Goal: Task Accomplishment & Management: Manage account settings

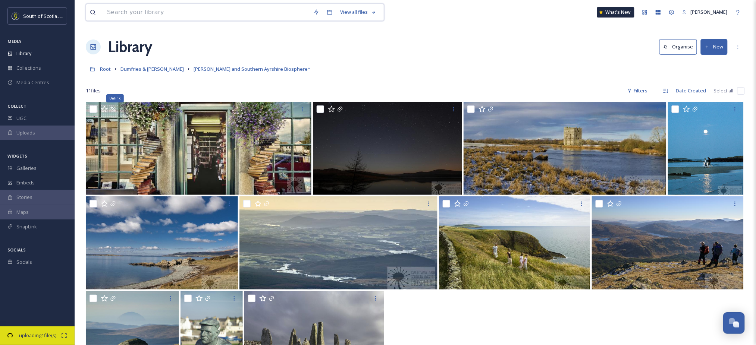
click at [114, 9] on input at bounding box center [206, 12] width 206 height 16
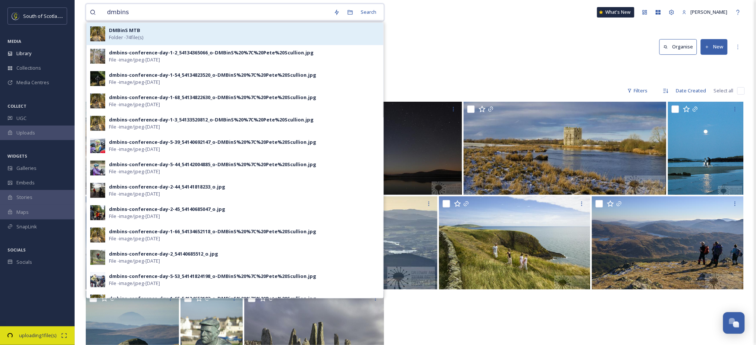
type input "dmbins"
click at [126, 33] on strong "DMBinS MTB" at bounding box center [124, 30] width 31 height 7
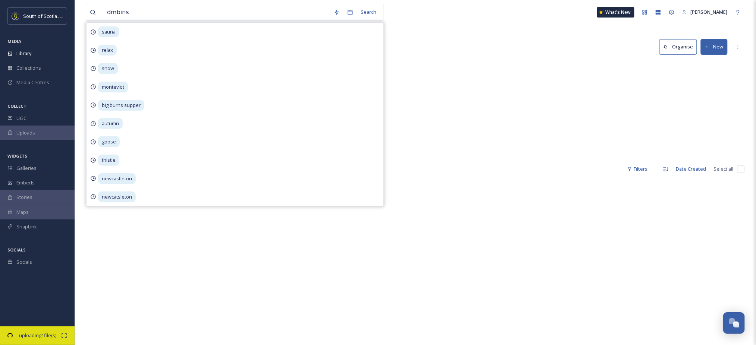
click at [487, 29] on div "dmbins Search sauna relax snow monteviot big burns supper autumn goose thistle …" at bounding box center [415, 262] width 681 height 525
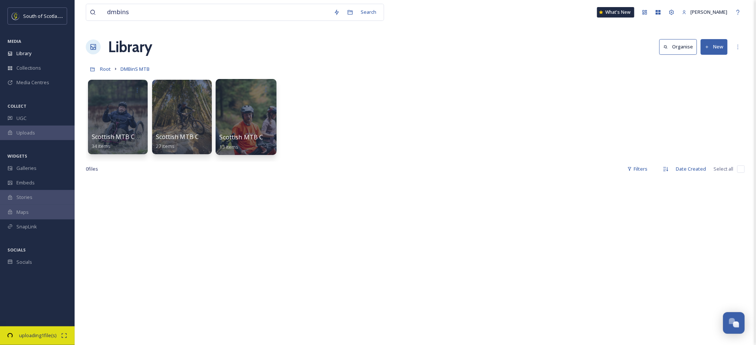
click at [263, 135] on span "Scottish MTB Conference 24 - Media Trip Day 2" at bounding box center [287, 137] width 135 height 8
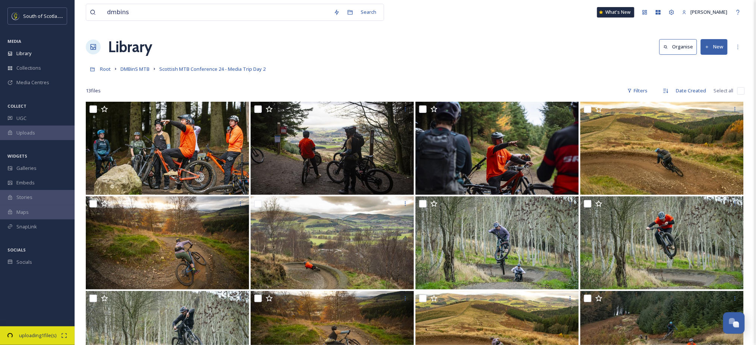
click at [736, 73] on div "Root DMBinS MTB Scottish MTB Conference 24 - Media Trip Day 2" at bounding box center [415, 69] width 659 height 14
click at [137, 71] on span "DMBinS MTB" at bounding box center [134, 69] width 29 height 7
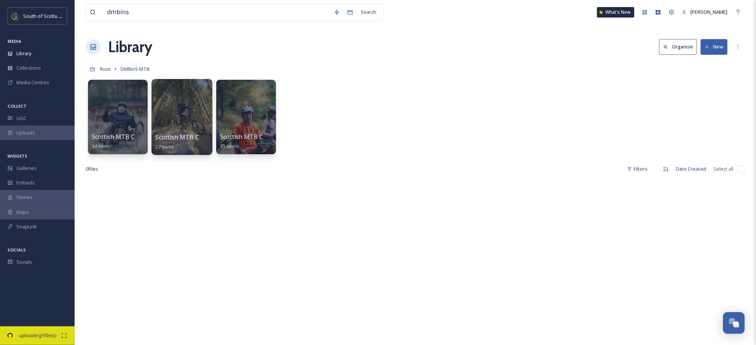
click at [170, 110] on div at bounding box center [181, 117] width 61 height 76
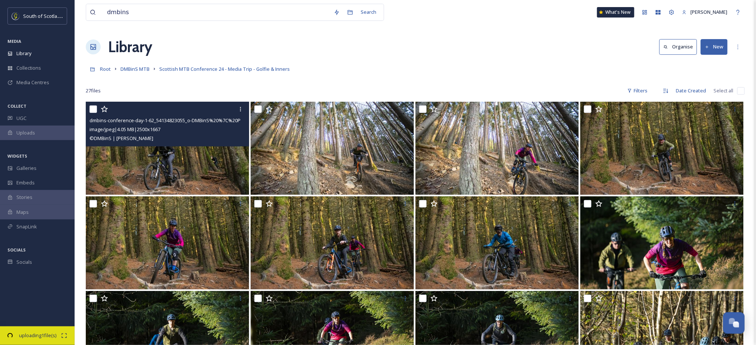
scroll to position [0, 0]
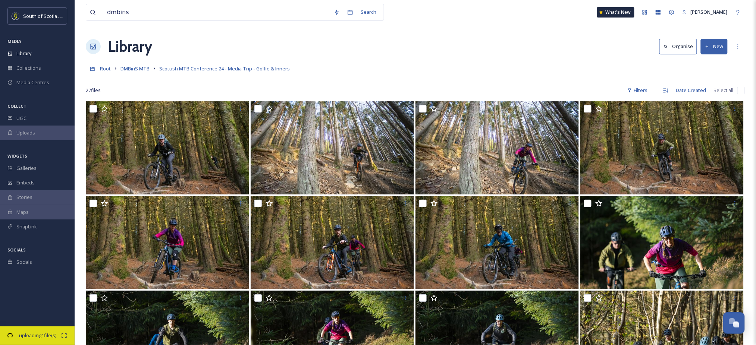
click at [138, 69] on span "DMBinS MTB" at bounding box center [134, 68] width 29 height 7
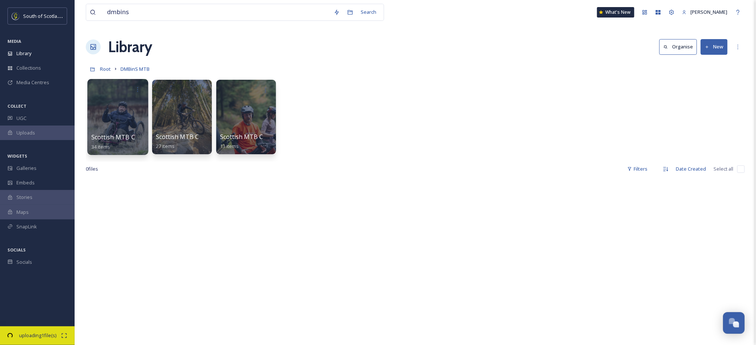
click at [122, 109] on div at bounding box center [117, 117] width 61 height 76
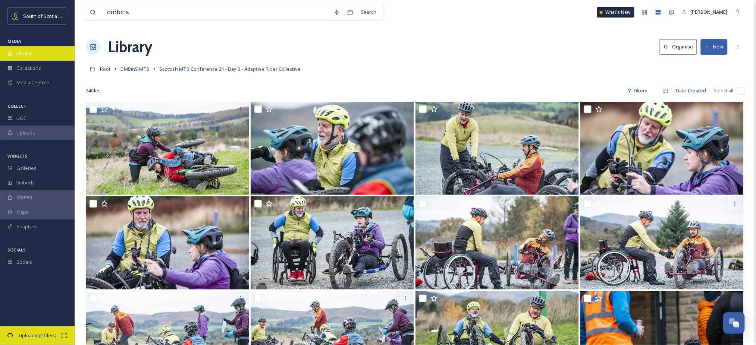
click at [29, 54] on span "Library" at bounding box center [23, 53] width 15 height 7
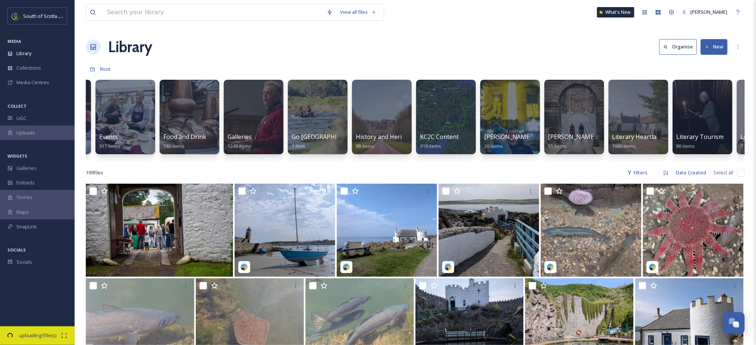
scroll to position [0, 636]
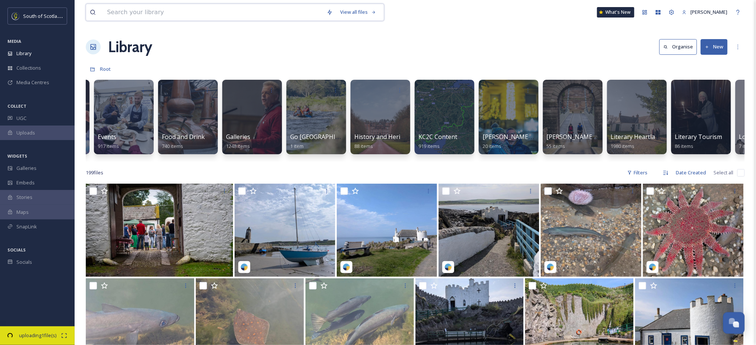
click at [189, 14] on input at bounding box center [213, 12] width 220 height 16
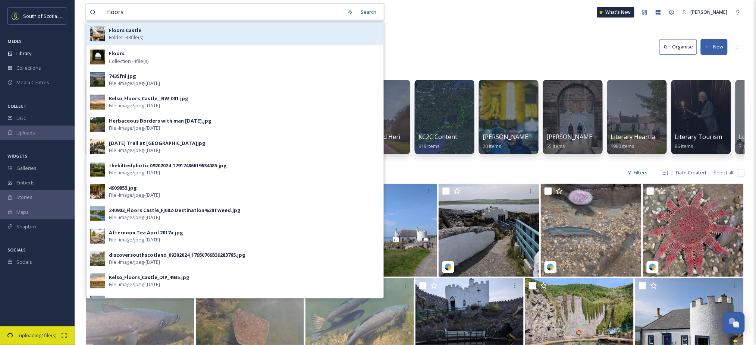
type input "floors"
click at [166, 37] on div "Floors Castle Folder - 38 file(s)" at bounding box center [244, 34] width 271 height 14
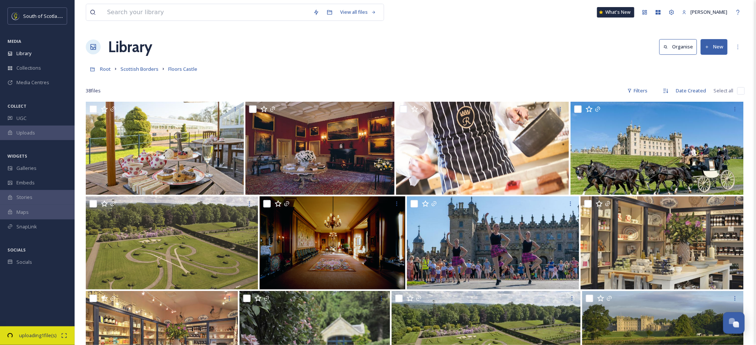
click at [718, 50] on button "New" at bounding box center [714, 46] width 27 height 15
click at [709, 62] on span "File Upload" at bounding box center [711, 64] width 25 height 7
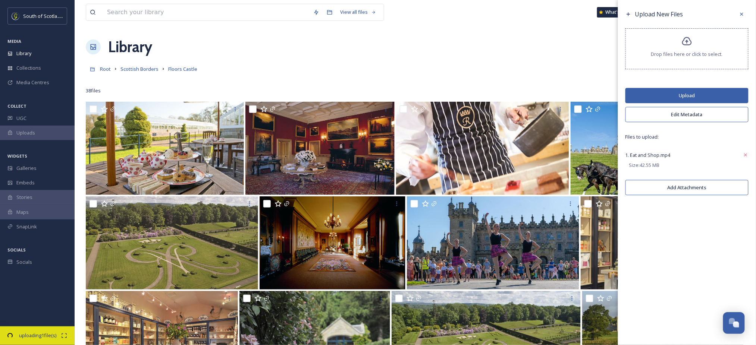
click at [685, 95] on button "Upload" at bounding box center [686, 95] width 123 height 15
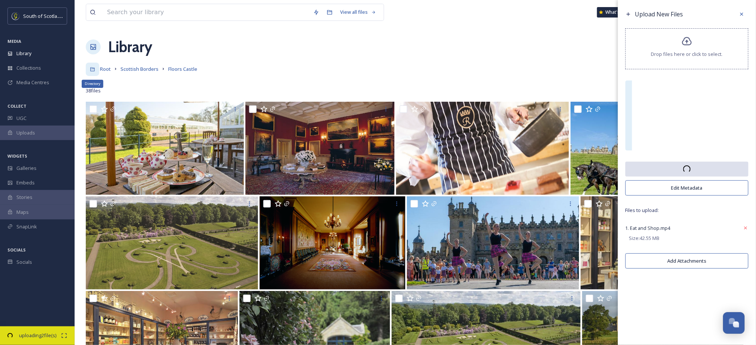
click at [98, 69] on div "Directory" at bounding box center [92, 69] width 13 height 13
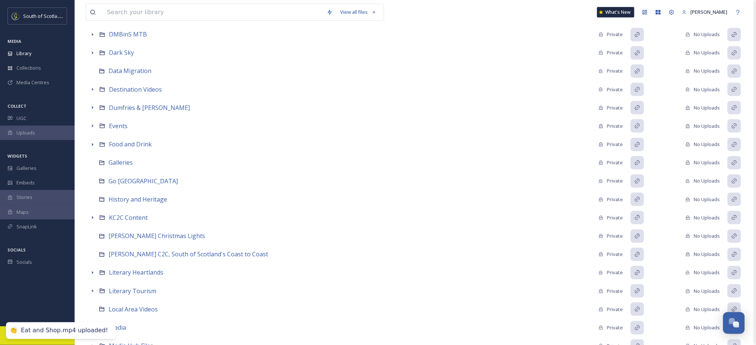
scroll to position [129, 0]
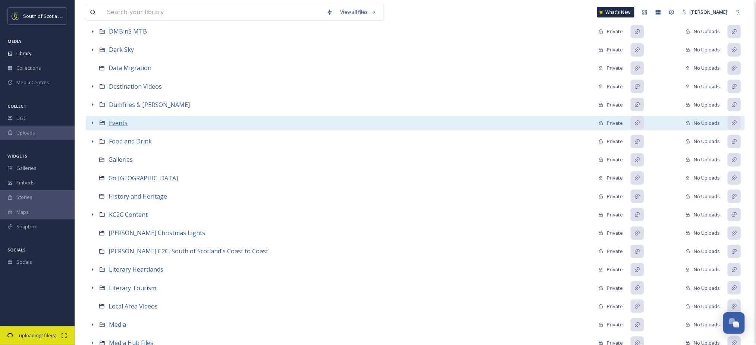
click at [122, 122] on span "Events" at bounding box center [118, 123] width 19 height 8
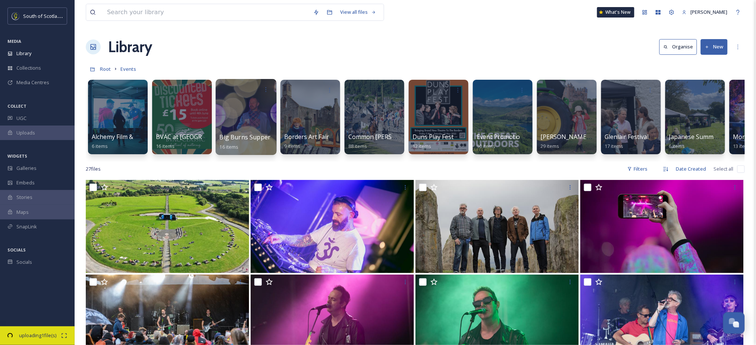
click at [239, 114] on div at bounding box center [246, 117] width 61 height 76
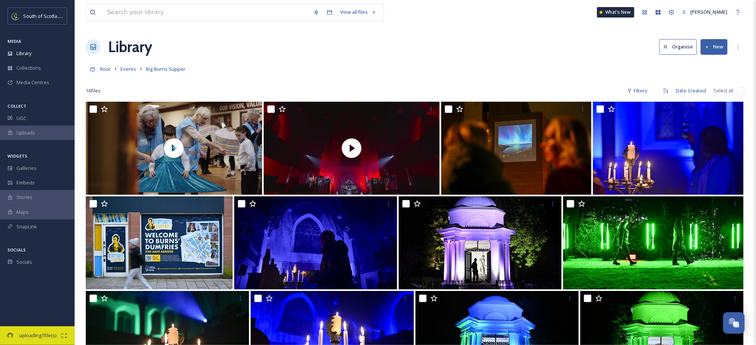
click at [712, 79] on div at bounding box center [415, 79] width 659 height 7
click at [128, 69] on span "Events" at bounding box center [128, 69] width 16 height 7
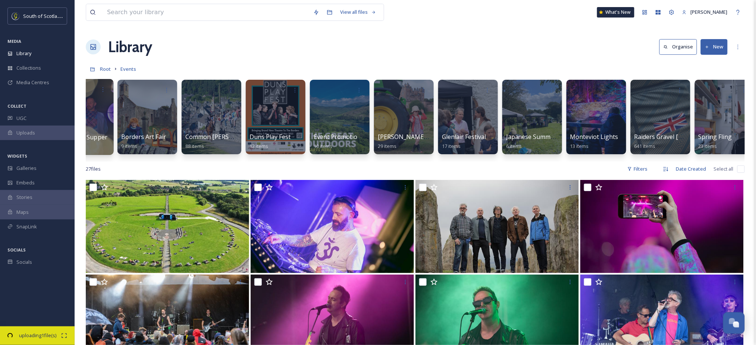
scroll to position [0, 239]
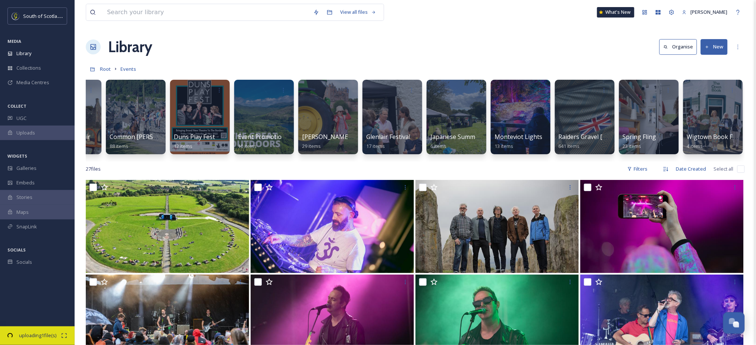
click at [713, 45] on button "New" at bounding box center [714, 46] width 27 height 15
click at [702, 94] on span "Folder" at bounding box center [706, 93] width 14 height 7
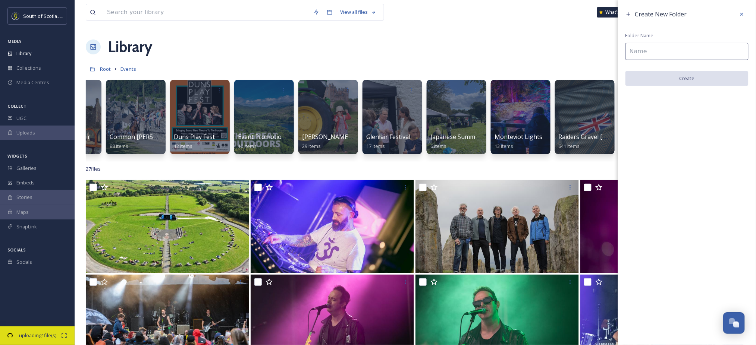
click at [690, 51] on input at bounding box center [686, 51] width 123 height 17
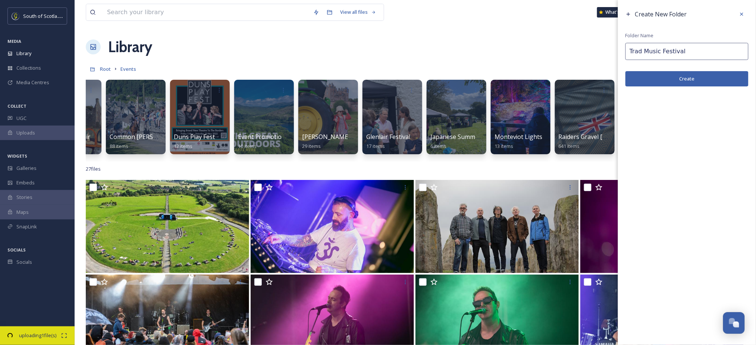
type input "Trad Music Festival"
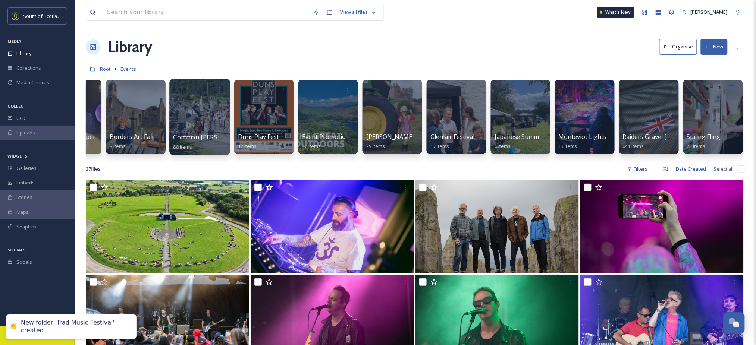
scroll to position [0, 0]
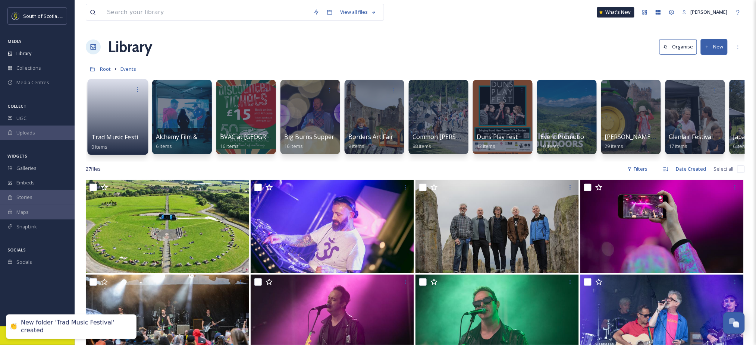
click at [121, 122] on link at bounding box center [117, 115] width 53 height 36
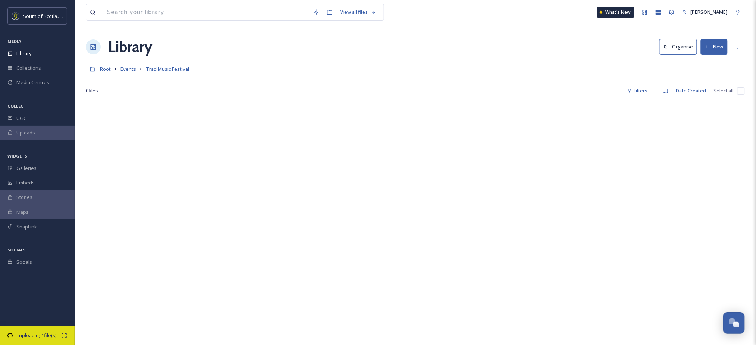
click at [717, 47] on button "New" at bounding box center [714, 46] width 27 height 15
click at [710, 63] on span "File Upload" at bounding box center [711, 64] width 25 height 7
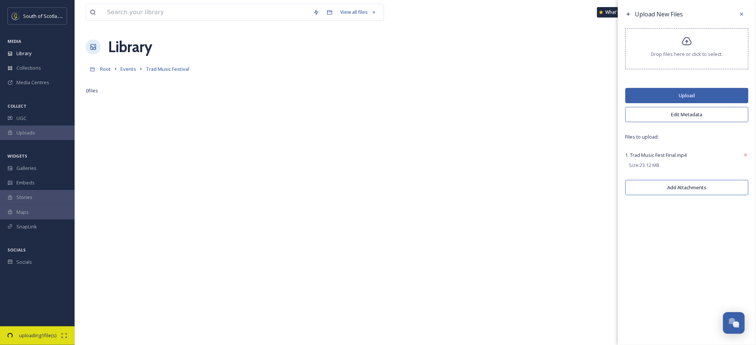
click at [706, 95] on button "Upload" at bounding box center [686, 95] width 123 height 15
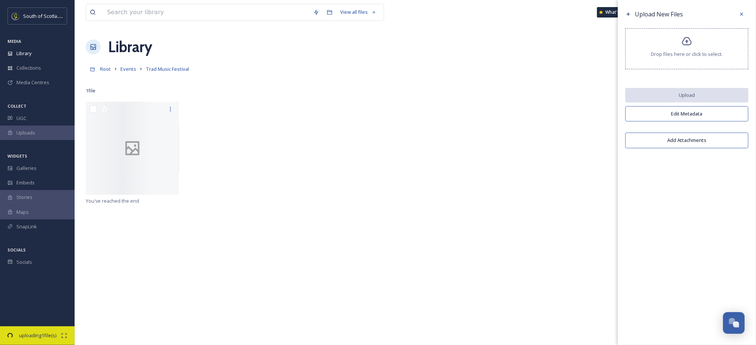
click at [173, 31] on div "View all files What's New Vanessa Wegstein Library Organise New Root Events Tra…" at bounding box center [415, 223] width 681 height 447
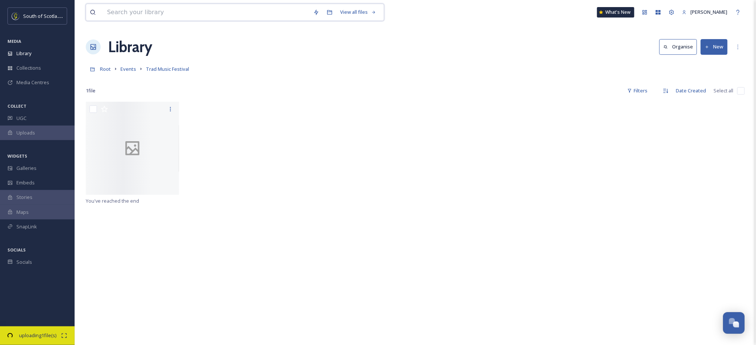
click at [174, 18] on input at bounding box center [206, 12] width 206 height 16
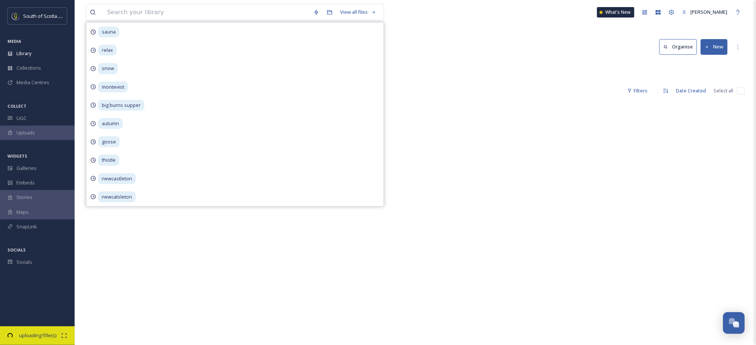
click at [428, 8] on div "View all files sauna relax snow monteviot big burns supper autumn goose thistle…" at bounding box center [415, 12] width 659 height 25
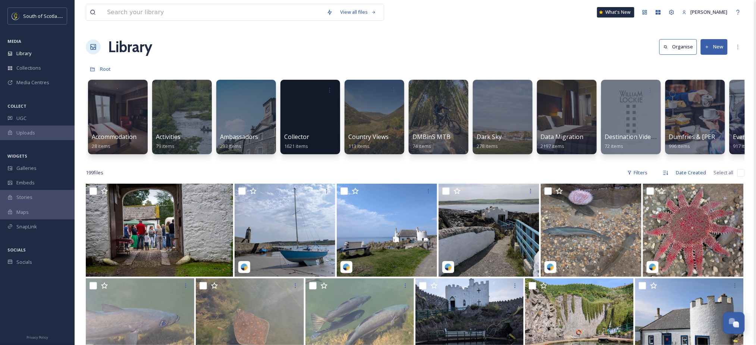
scroll to position [0, 196]
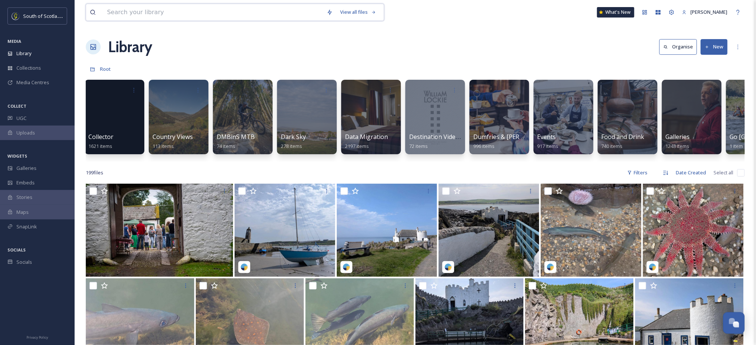
click at [239, 15] on input at bounding box center [213, 12] width 220 height 16
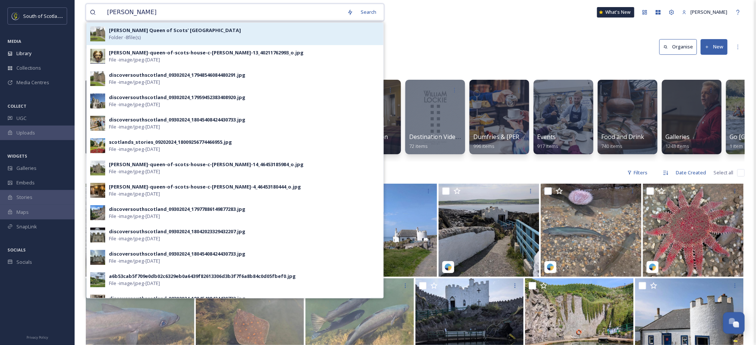
type input "mary queen"
click at [227, 29] on div "Mary Queen of Scots' Visitor Centre Folder - 8 file(s)" at bounding box center [244, 34] width 271 height 14
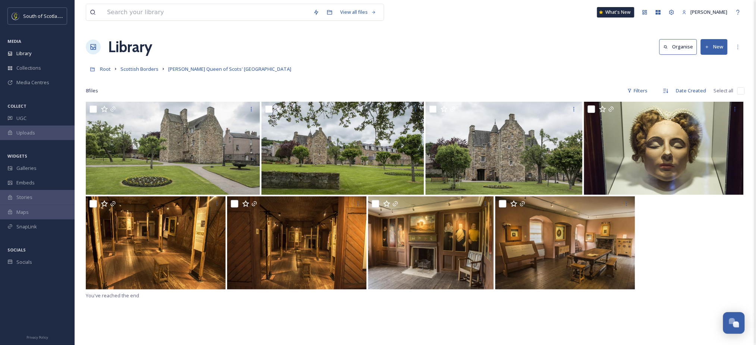
click at [715, 45] on button "New" at bounding box center [714, 46] width 27 height 15
click at [708, 59] on div "File Upload" at bounding box center [706, 64] width 42 height 15
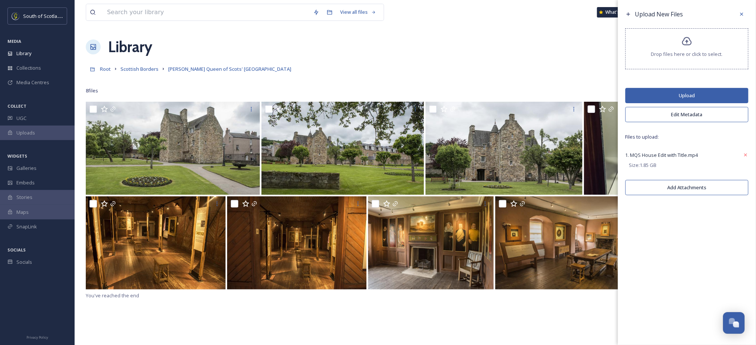
click at [689, 99] on button "Upload" at bounding box center [686, 95] width 123 height 15
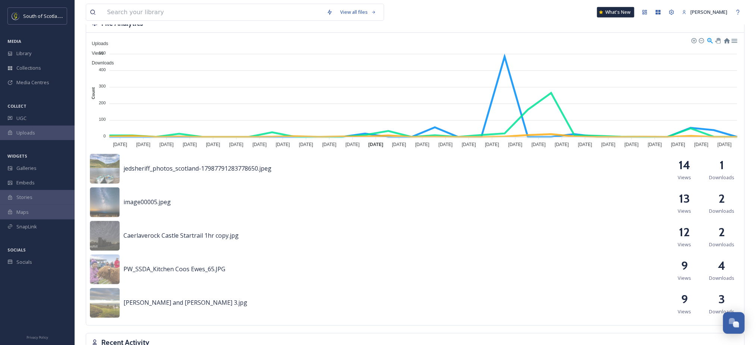
scroll to position [186, 0]
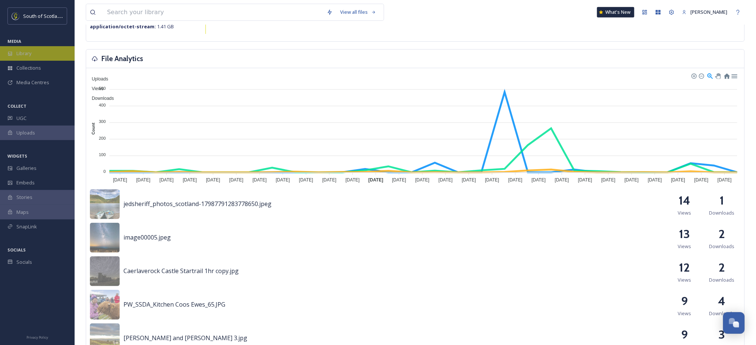
click at [27, 55] on span "Library" at bounding box center [23, 53] width 15 height 7
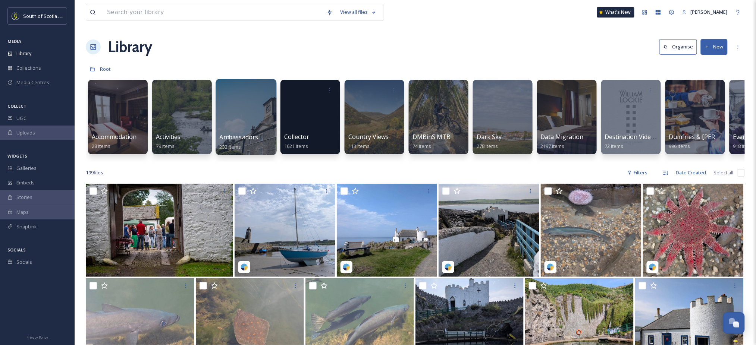
click at [254, 125] on div at bounding box center [246, 117] width 61 height 76
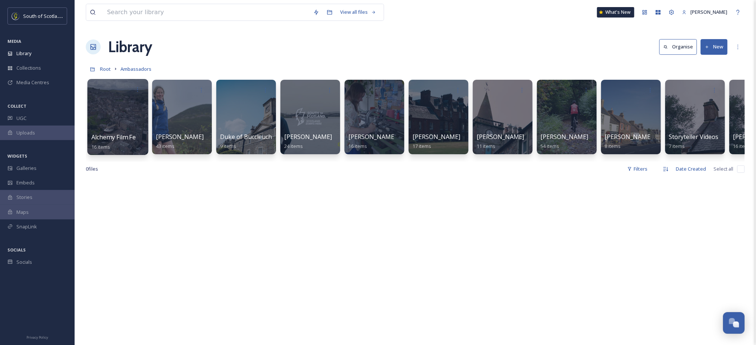
click at [120, 122] on div at bounding box center [117, 117] width 61 height 76
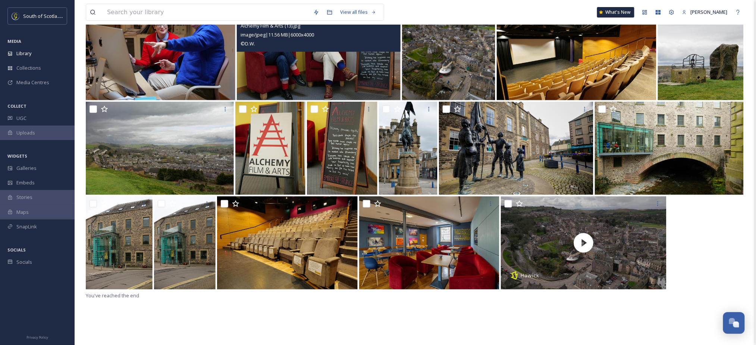
scroll to position [102, 0]
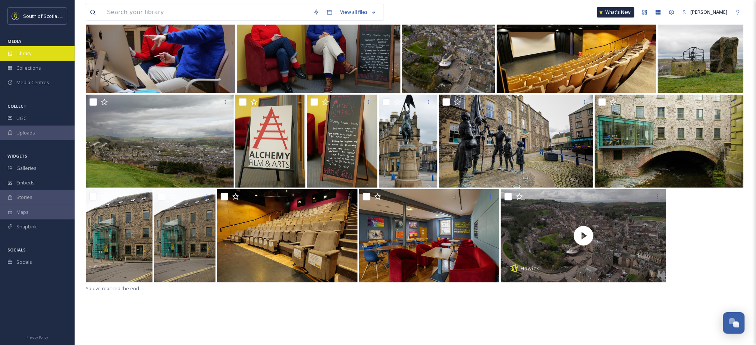
click at [20, 53] on span "Library" at bounding box center [23, 53] width 15 height 7
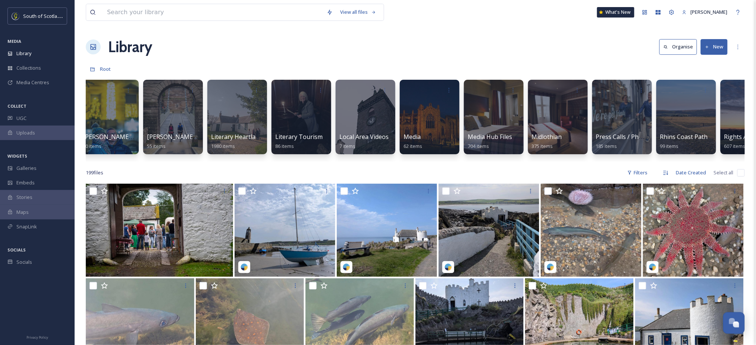
scroll to position [0, 1036]
click at [424, 104] on div at bounding box center [429, 117] width 61 height 76
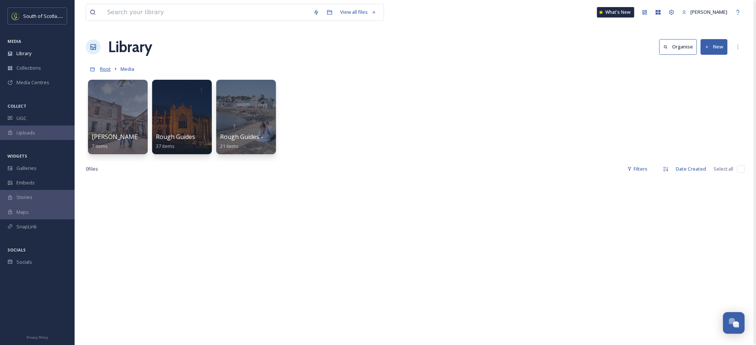
click at [106, 68] on span "Root" at bounding box center [105, 69] width 11 height 7
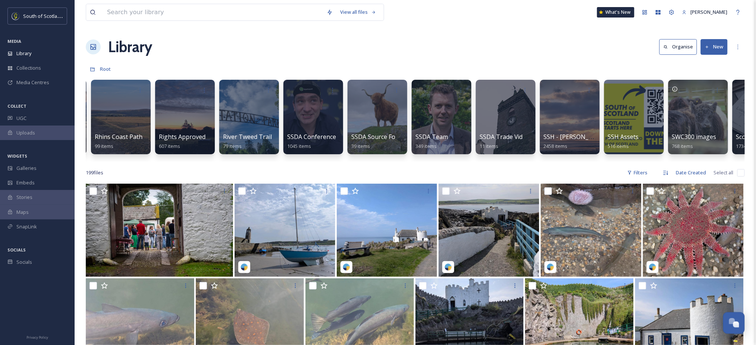
scroll to position [0, 1601]
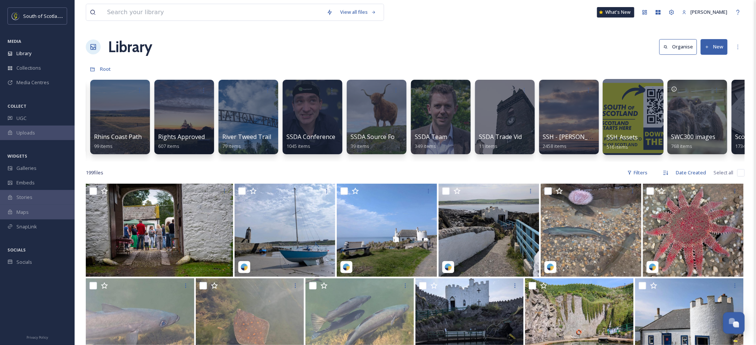
click at [627, 106] on div at bounding box center [633, 117] width 61 height 76
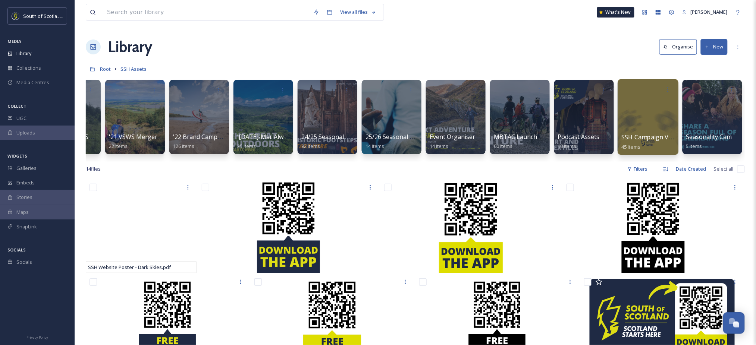
scroll to position [0, 174]
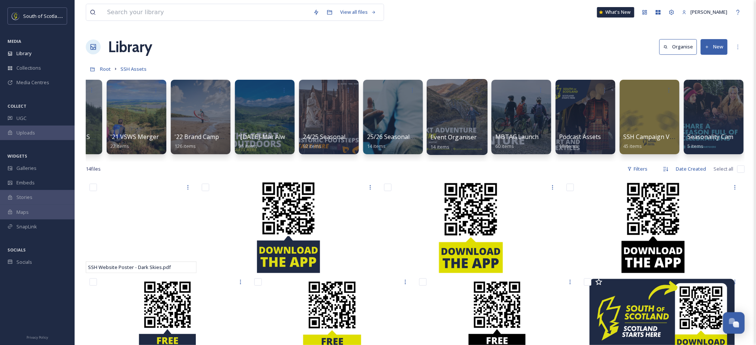
click at [455, 117] on div at bounding box center [457, 117] width 61 height 76
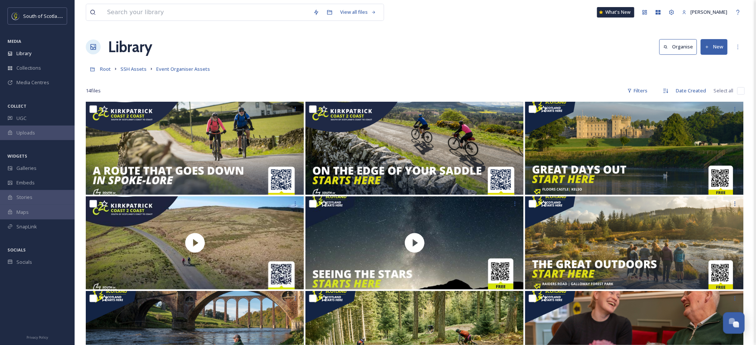
click at [150, 86] on div "14 file s Filters Date Created Select all" at bounding box center [415, 91] width 659 height 15
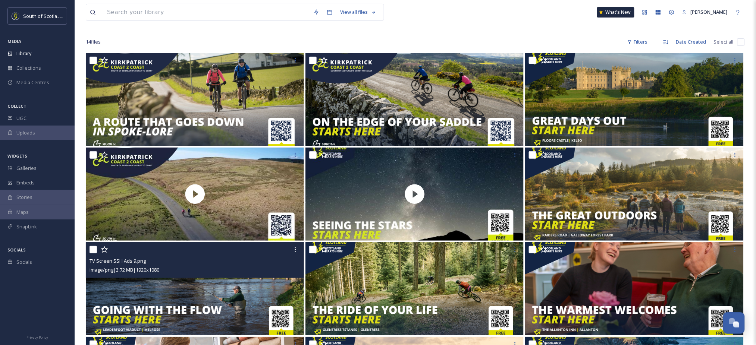
scroll to position [47, 0]
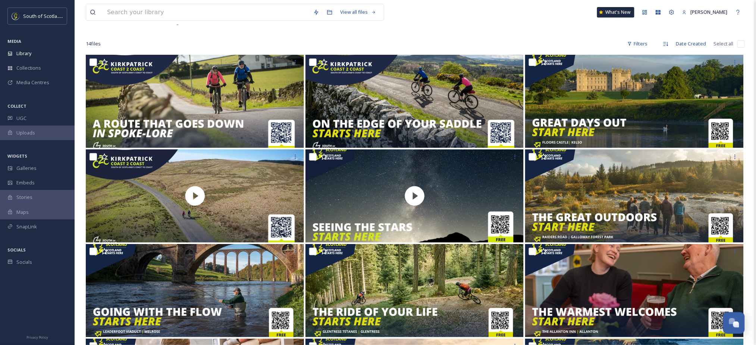
click at [151, 38] on div "14 file s Filters Date Created Select all" at bounding box center [415, 44] width 659 height 15
click at [17, 54] on span "Library" at bounding box center [23, 53] width 15 height 7
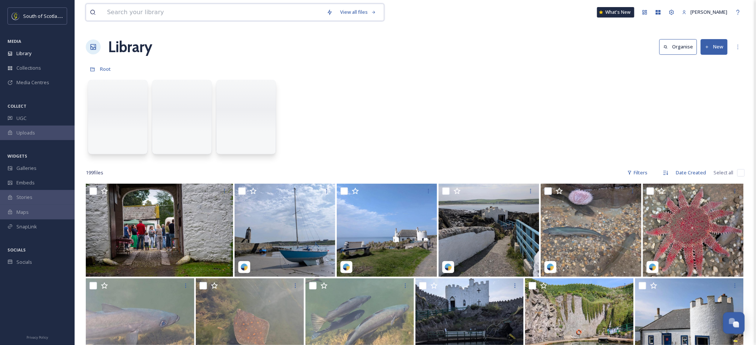
click at [193, 15] on input at bounding box center [213, 12] width 220 height 16
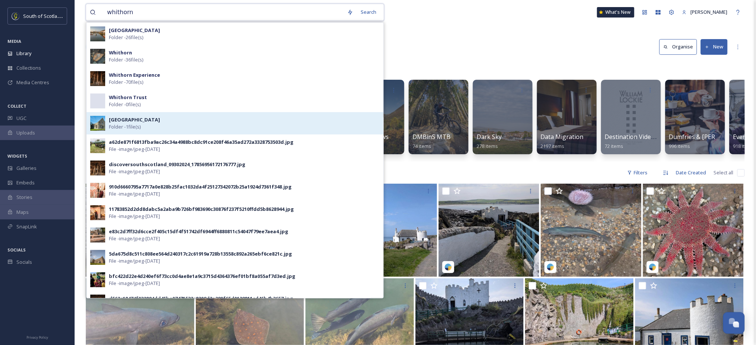
type input "whithorn"
click at [134, 118] on strong "Whithorn Priory & Museum" at bounding box center [134, 119] width 51 height 7
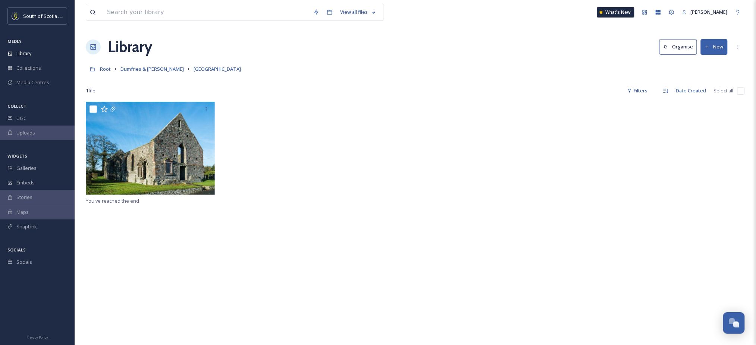
click at [720, 46] on button "New" at bounding box center [714, 46] width 27 height 15
click at [712, 67] on span "File Upload" at bounding box center [711, 64] width 25 height 7
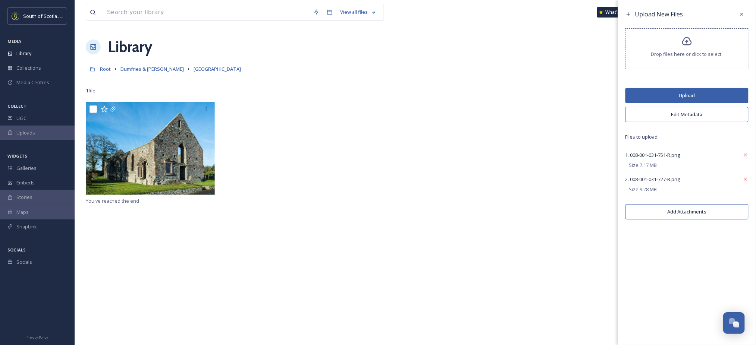
click at [693, 94] on button "Upload" at bounding box center [686, 95] width 123 height 15
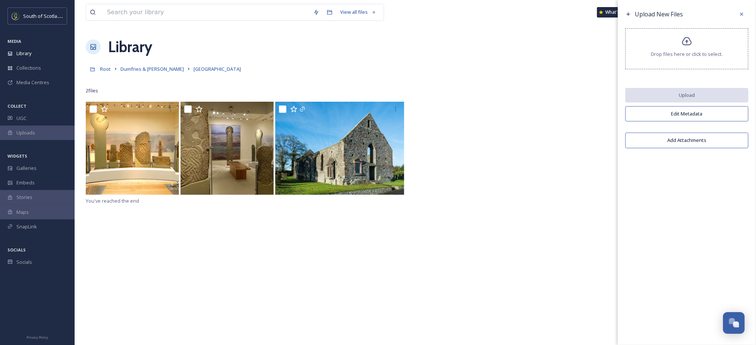
click at [134, 268] on div "You've reached the end" at bounding box center [415, 274] width 659 height 345
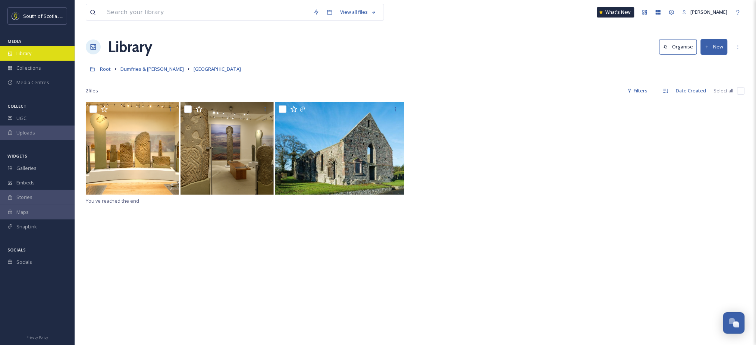
click at [25, 55] on span "Library" at bounding box center [23, 53] width 15 height 7
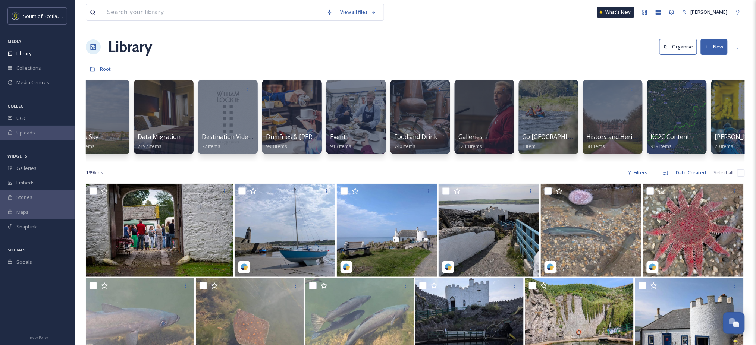
scroll to position [0, 404]
click at [360, 112] on div at bounding box center [355, 117] width 61 height 76
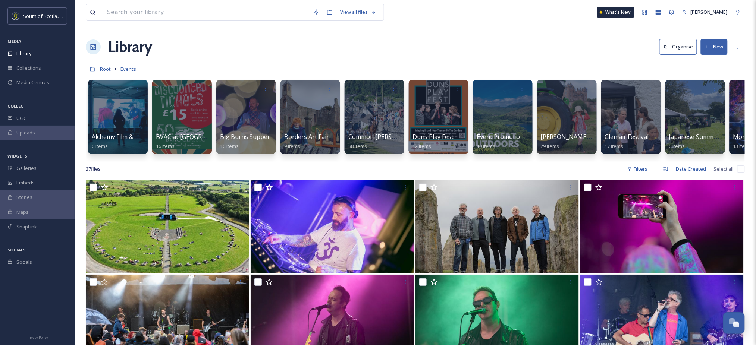
click at [712, 47] on button "New" at bounding box center [714, 46] width 27 height 15
click at [176, 52] on div "Library Organise New" at bounding box center [415, 47] width 659 height 22
click at [716, 46] on button "New" at bounding box center [714, 46] width 27 height 15
click at [702, 90] on span "Folder" at bounding box center [706, 93] width 14 height 7
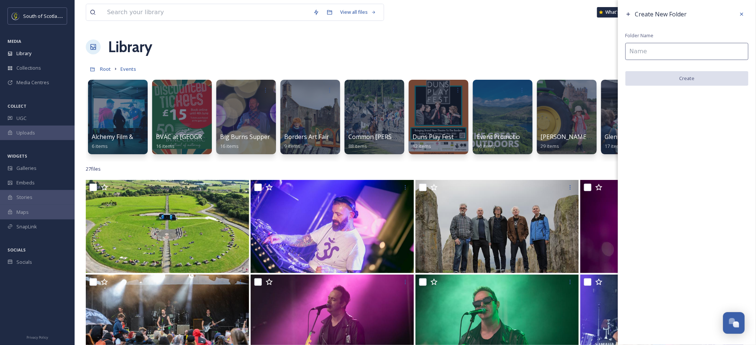
click at [671, 56] on input at bounding box center [686, 51] width 123 height 17
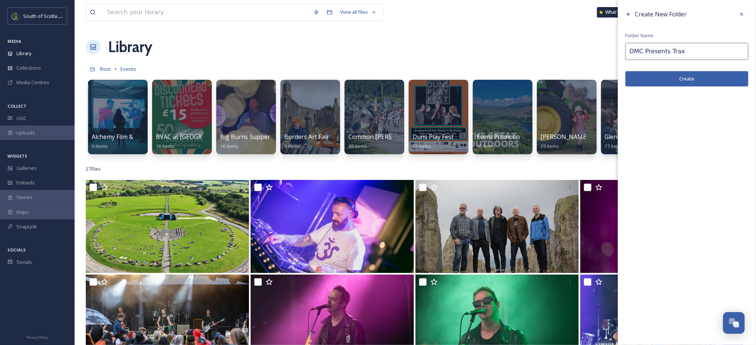
type input "DMC Presents Trax"
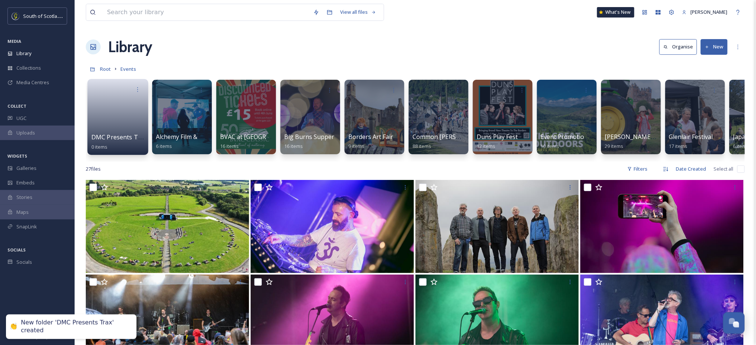
click at [125, 123] on link at bounding box center [117, 115] width 53 height 36
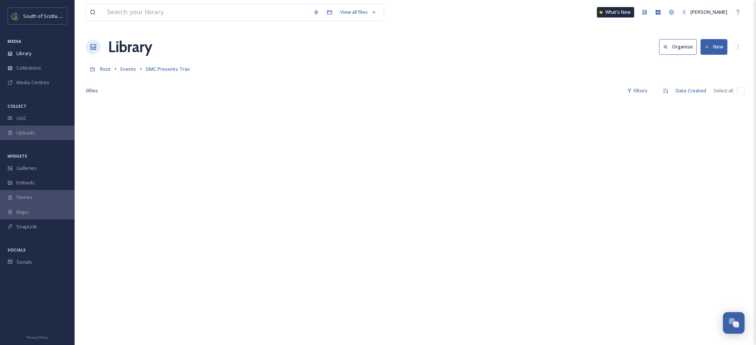
click at [708, 50] on button "New" at bounding box center [714, 46] width 27 height 15
click at [706, 62] on span "File Upload" at bounding box center [711, 64] width 25 height 7
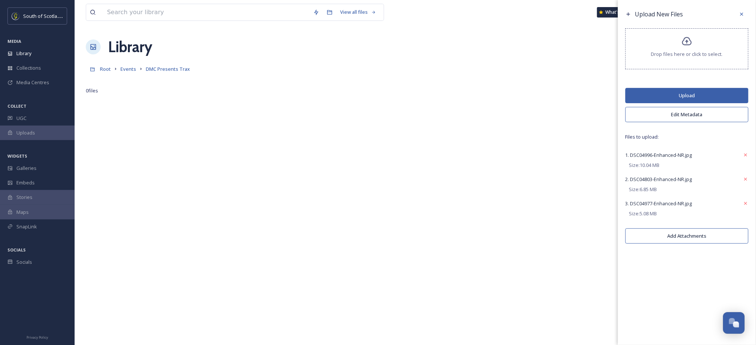
click at [693, 97] on button "Upload" at bounding box center [686, 95] width 123 height 15
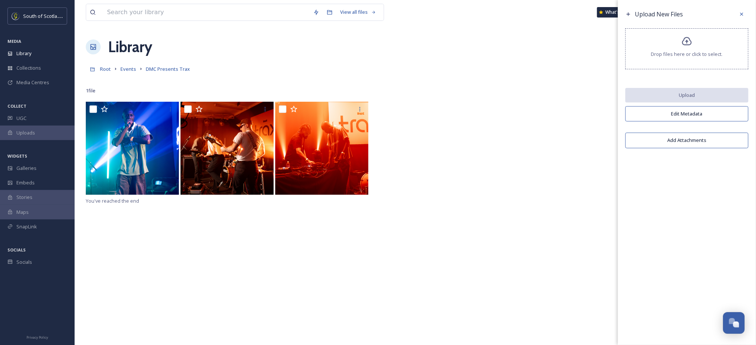
click at [129, 261] on div "You've reached the end" at bounding box center [415, 274] width 659 height 345
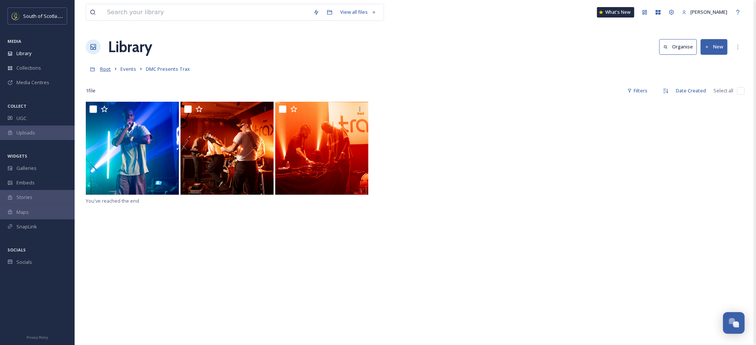
click at [103, 69] on span "Root" at bounding box center [105, 69] width 11 height 7
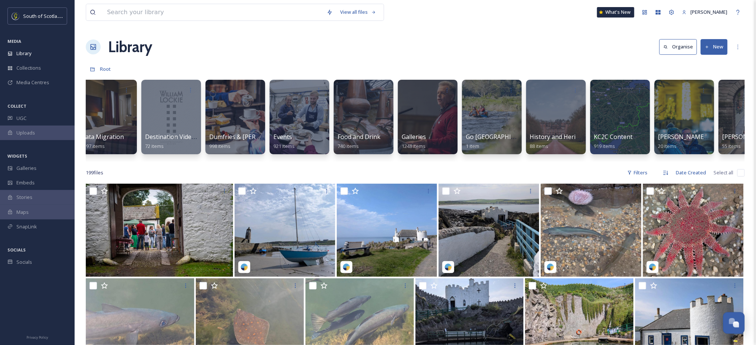
scroll to position [0, 467]
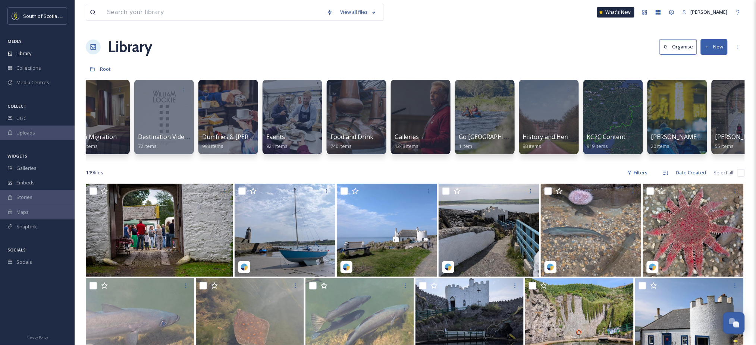
click at [708, 50] on button "New" at bounding box center [714, 46] width 27 height 15
click at [708, 60] on div "File Upload" at bounding box center [706, 64] width 42 height 15
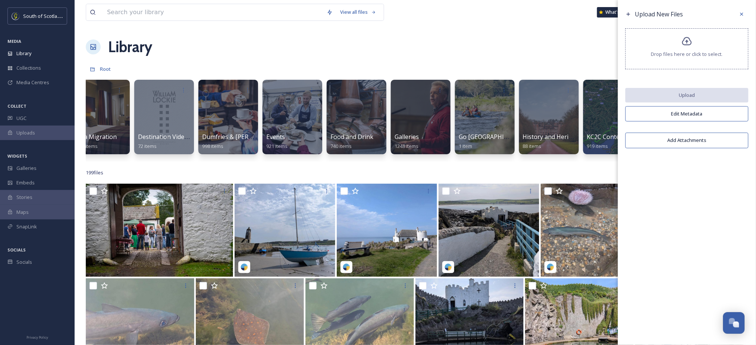
click at [569, 58] on div "Library Organise New" at bounding box center [415, 47] width 659 height 22
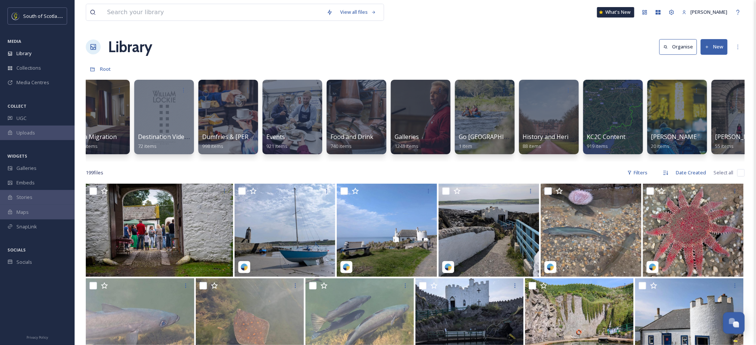
click at [715, 50] on button "New" at bounding box center [714, 46] width 27 height 15
click at [708, 89] on div "Folder" at bounding box center [706, 93] width 42 height 15
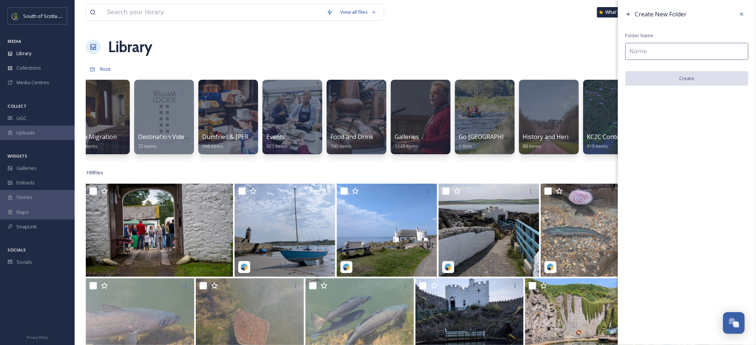
click at [703, 49] on input at bounding box center [686, 51] width 123 height 17
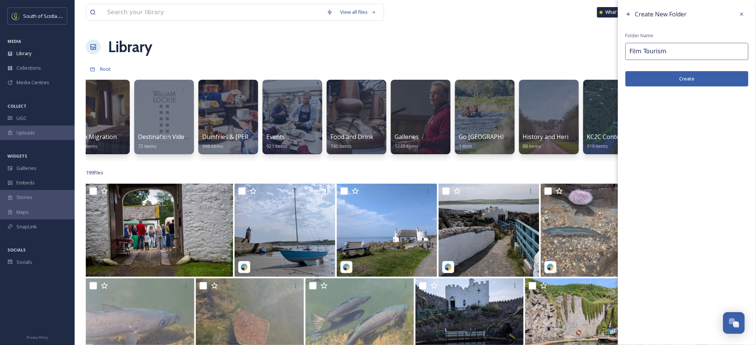
type input "Film Tourism"
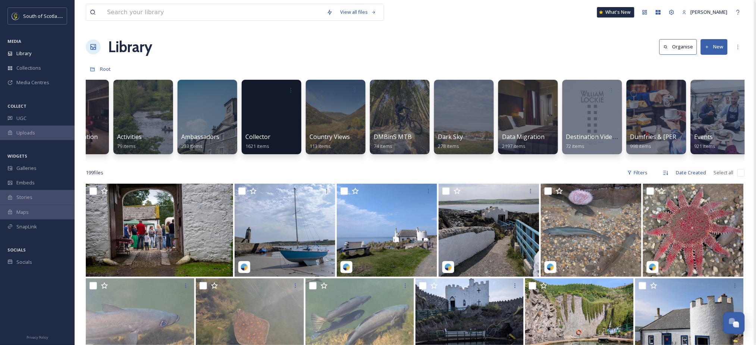
scroll to position [0, 0]
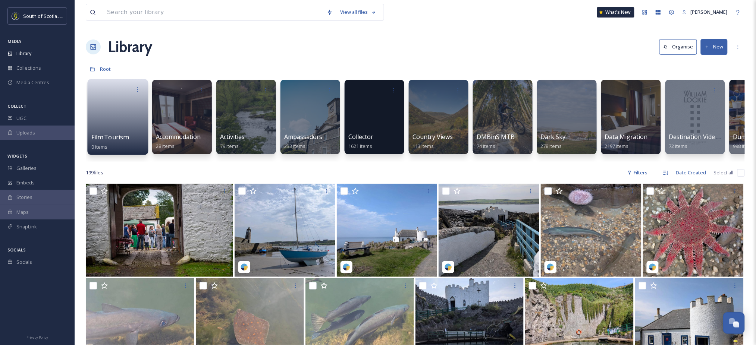
click at [117, 109] on link at bounding box center [117, 115] width 53 height 36
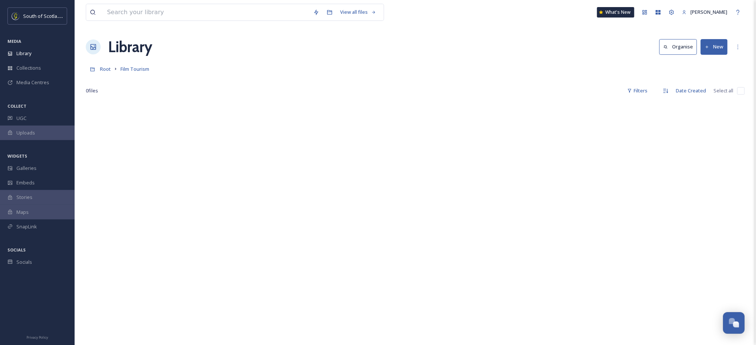
click at [712, 49] on button "New" at bounding box center [714, 46] width 27 height 15
click at [706, 90] on span "Folder" at bounding box center [706, 93] width 14 height 7
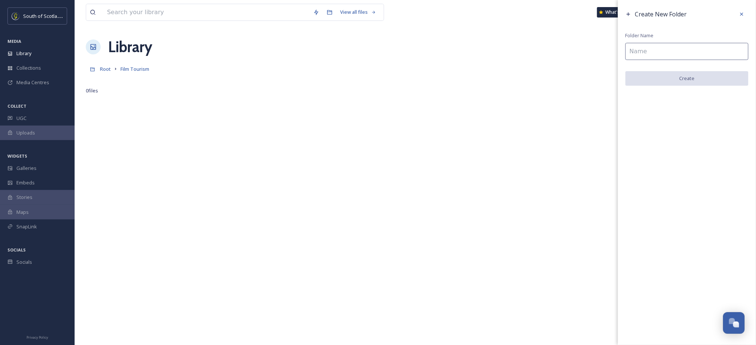
click at [691, 51] on input at bounding box center [686, 51] width 123 height 17
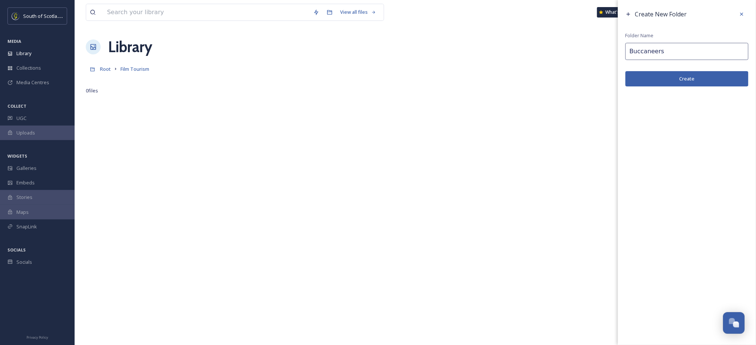
type input "Buccaneers"
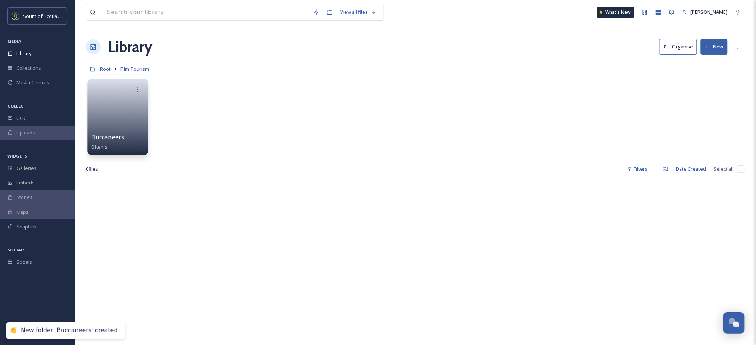
click at [136, 118] on link at bounding box center [117, 115] width 53 height 36
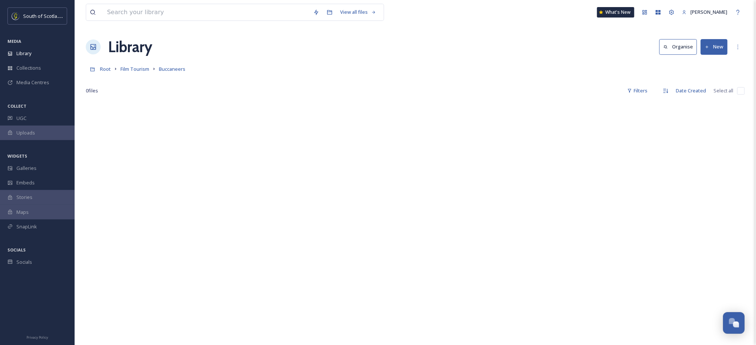
click at [717, 46] on button "New" at bounding box center [714, 46] width 27 height 15
click at [720, 63] on span "File Upload" at bounding box center [711, 64] width 25 height 7
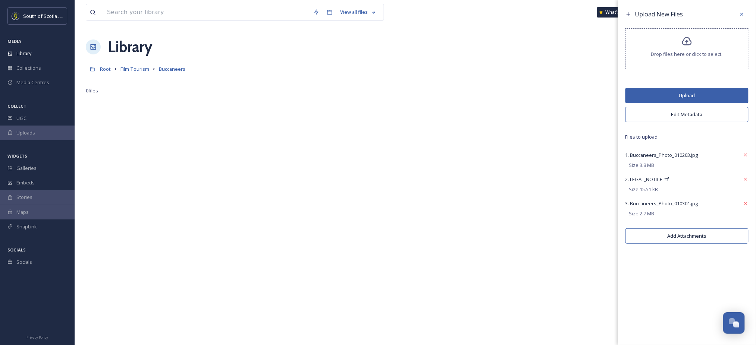
click at [692, 90] on button "Upload" at bounding box center [686, 95] width 123 height 15
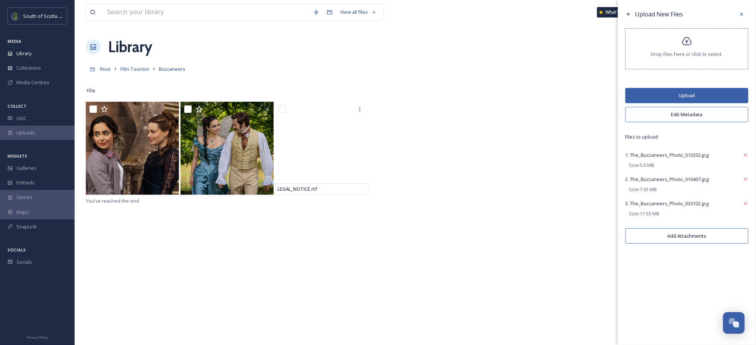
click at [698, 90] on button "Upload" at bounding box center [686, 95] width 123 height 15
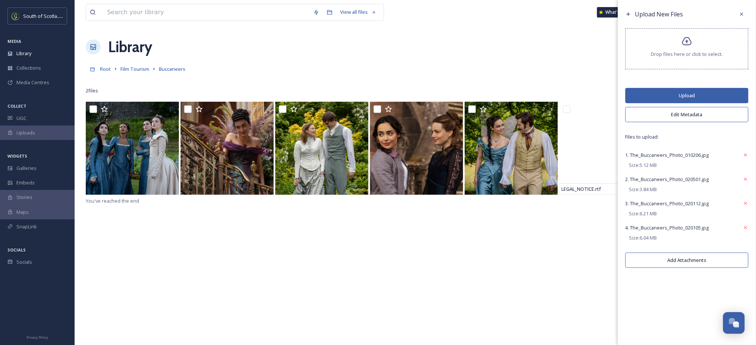
click at [677, 89] on button "Upload" at bounding box center [686, 95] width 123 height 15
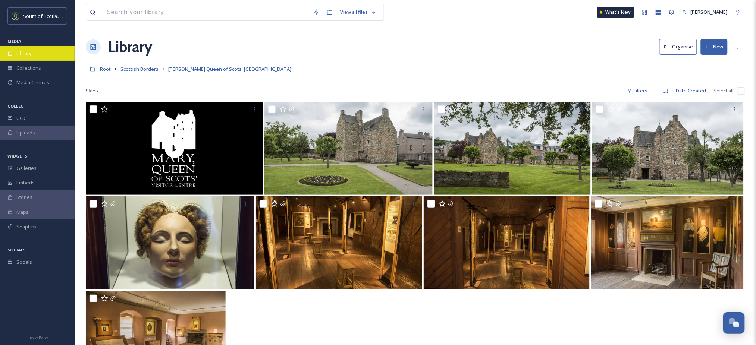
click at [26, 56] on span "Library" at bounding box center [23, 53] width 15 height 7
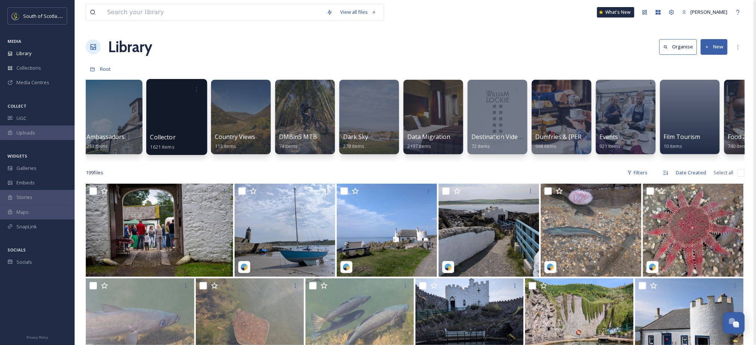
scroll to position [0, 136]
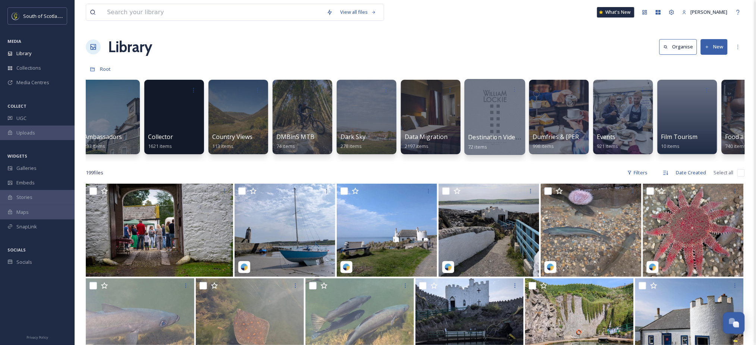
click at [502, 114] on div at bounding box center [494, 117] width 61 height 76
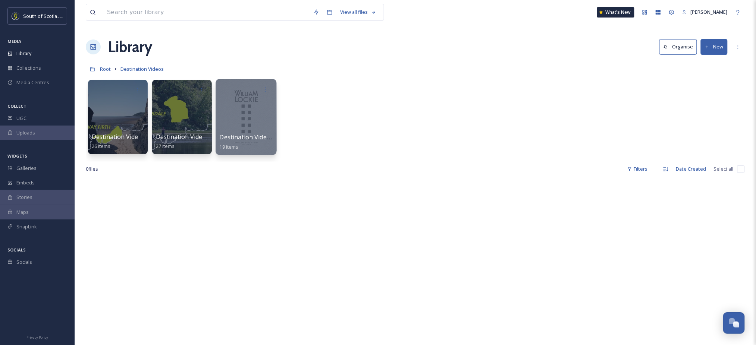
click at [255, 127] on div at bounding box center [246, 117] width 61 height 76
